Goal: Check status: Check status

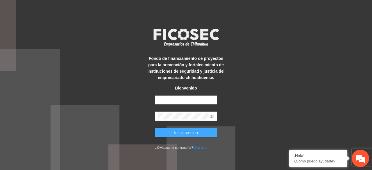
type input "**********"
click at [198, 132] on button "Iniciar sesión" at bounding box center [186, 132] width 62 height 9
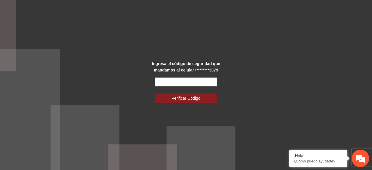
click at [185, 81] on input "text" at bounding box center [186, 81] width 62 height 9
type input "*****"
click at [155, 94] on button "Verificar Código" at bounding box center [186, 98] width 62 height 9
click button "Verificar Código" at bounding box center [186, 98] width 62 height 9
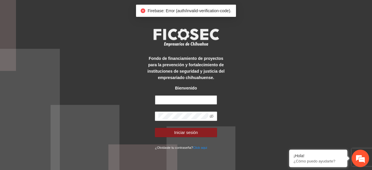
type input "**********"
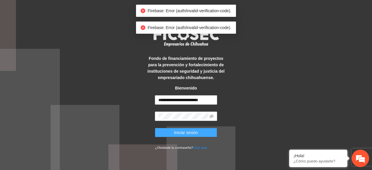
click at [194, 131] on span "Iniciar sesión" at bounding box center [186, 132] width 24 height 6
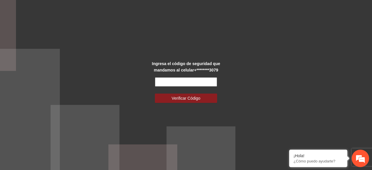
click at [192, 85] on input "text" at bounding box center [186, 81] width 62 height 9
type input "******"
click at [155, 94] on button "Verificar Código" at bounding box center [186, 98] width 62 height 9
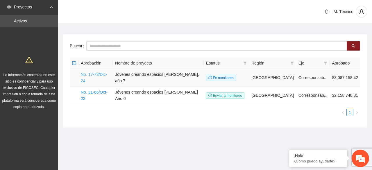
click at [97, 74] on link "No. 17-73/Dic-24" at bounding box center [94, 77] width 26 height 11
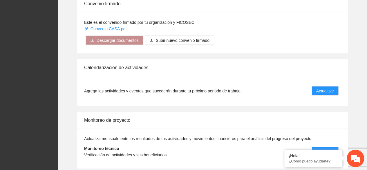
scroll to position [553, 0]
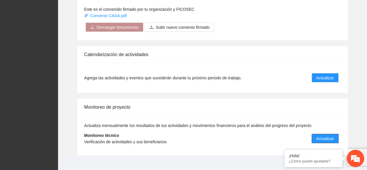
click at [321, 135] on span "Actualizar" at bounding box center [326, 138] width 18 height 6
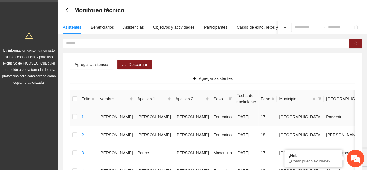
scroll to position [29, 0]
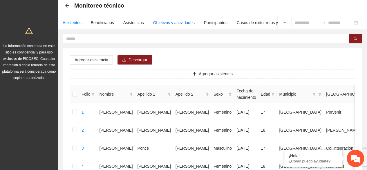
click at [174, 24] on div "Objetivos y actividades" at bounding box center [174, 22] width 42 height 6
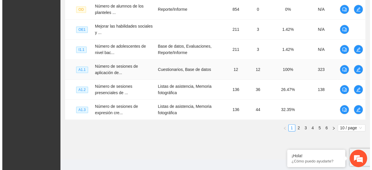
scroll to position [244, 0]
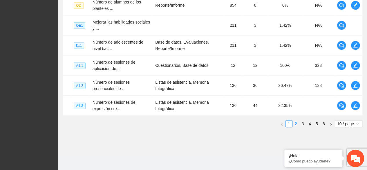
click at [297, 124] on link "2" at bounding box center [296, 124] width 6 height 6
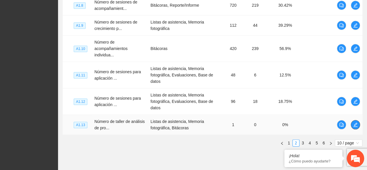
click at [355, 125] on icon "edit" at bounding box center [355, 124] width 5 height 5
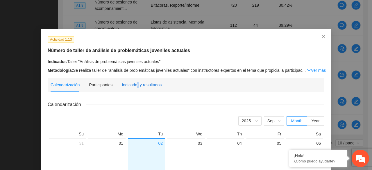
click at [134, 85] on div "Indicador y resultados" at bounding box center [142, 85] width 40 height 6
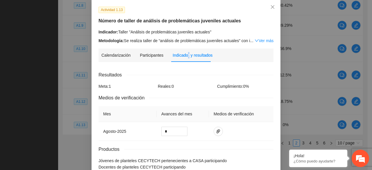
scroll to position [0, 0]
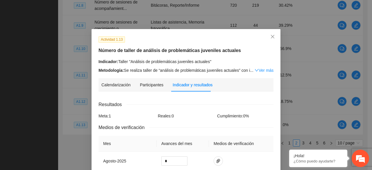
click at [256, 69] on link "Ver más" at bounding box center [263, 70] width 19 height 5
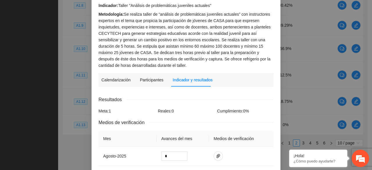
scroll to position [56, 0]
click at [142, 82] on div "Participantes" at bounding box center [152, 80] width 24 height 6
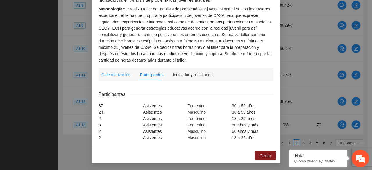
scroll to position [32, 0]
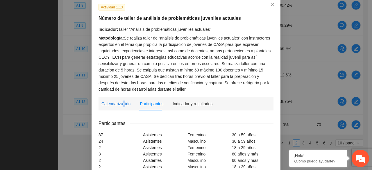
click at [121, 102] on div "Calendarización" at bounding box center [115, 103] width 29 height 6
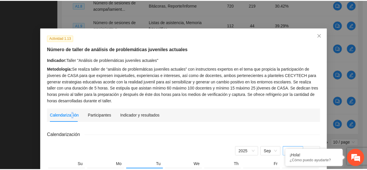
scroll to position [0, 0]
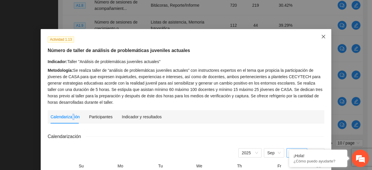
click at [318, 37] on span "Close" at bounding box center [323, 37] width 16 height 16
